Goal: Information Seeking & Learning: Learn about a topic

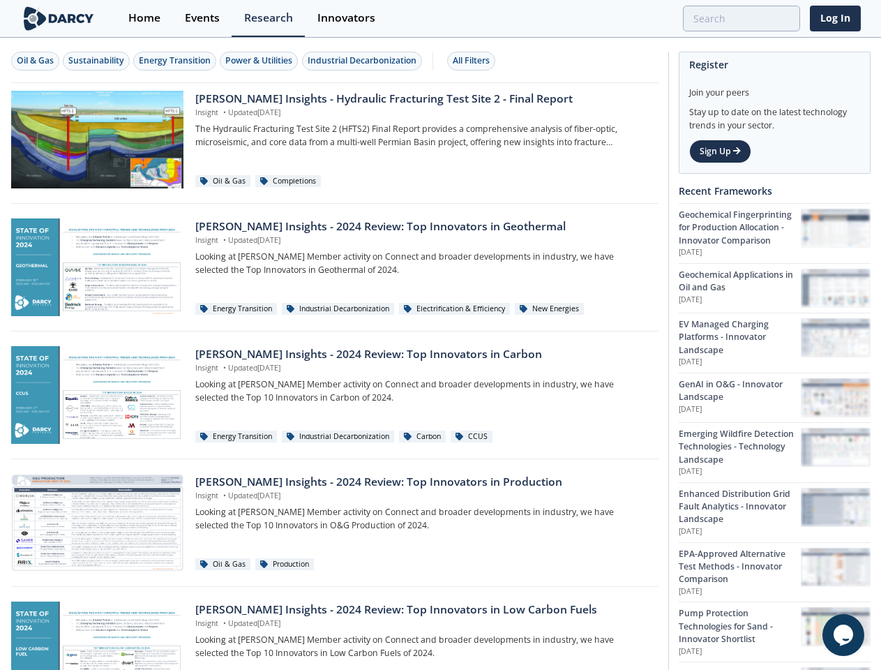
click at [36, 61] on div "Oil & Gas" at bounding box center [35, 60] width 37 height 13
click at [97, 61] on div "Sustainability" at bounding box center [96, 60] width 56 height 13
click at [176, 61] on div "Energy Transition" at bounding box center [175, 60] width 72 height 13
click at [261, 61] on div "Power & Utilities" at bounding box center [258, 60] width 67 height 13
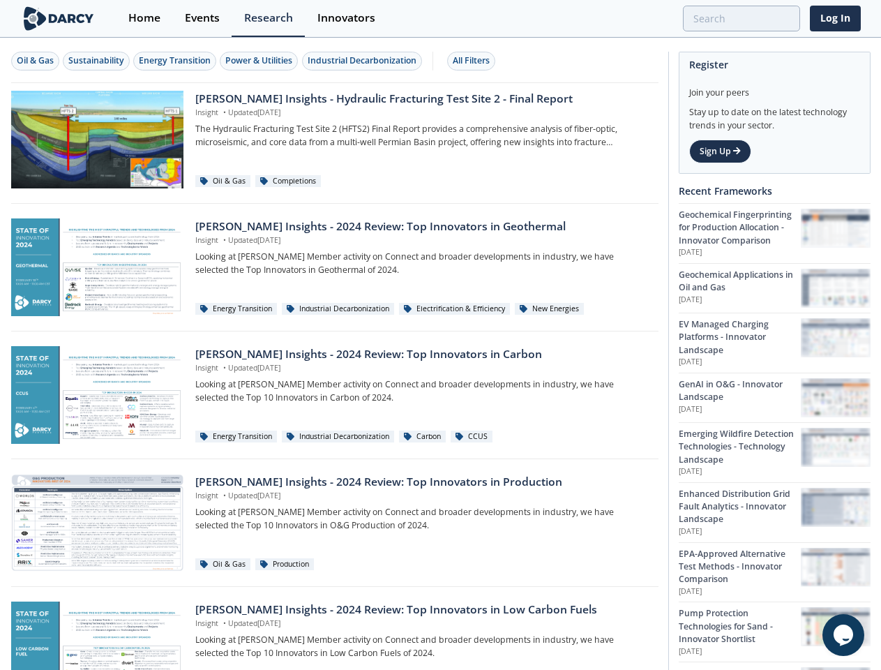
click at [364, 61] on div "Industrial Decarbonization" at bounding box center [362, 60] width 109 height 13
